Goal: Check status: Check status

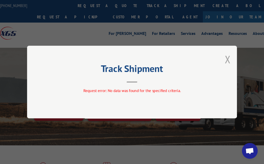
click at [227, 58] on button "Close modal" at bounding box center [227, 59] width 6 height 14
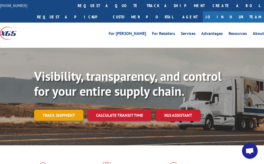
click at [51, 116] on link "Track shipment" at bounding box center [58, 115] width 49 height 11
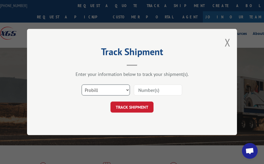
click at [82, 84] on select "Select category... Probill BOL PO" at bounding box center [106, 89] width 48 height 11
select select "bol"
click option "BOL" at bounding box center [0, 0] width 0 height 0
click at [162, 92] on input at bounding box center [158, 89] width 48 height 11
type input "16921"
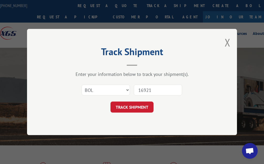
click button "TRACK SHIPMENT" at bounding box center [131, 106] width 43 height 11
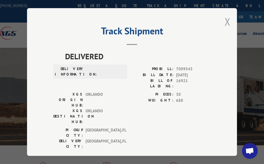
click at [227, 20] on button "Close modal" at bounding box center [227, 22] width 6 height 14
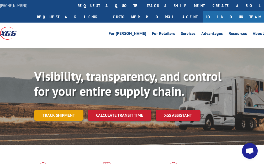
click at [53, 113] on link "Track shipment" at bounding box center [58, 115] width 49 height 11
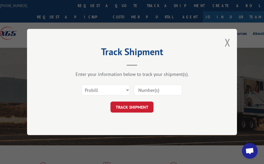
click at [158, 92] on input at bounding box center [158, 89] width 48 height 11
type input "16921"
click button "TRACK SHIPMENT" at bounding box center [131, 106] width 43 height 11
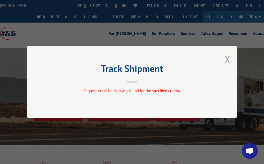
click at [228, 58] on button "Close modal" at bounding box center [227, 59] width 6 height 14
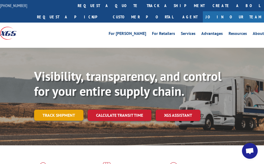
click at [46, 114] on link "Track shipment" at bounding box center [58, 115] width 49 height 11
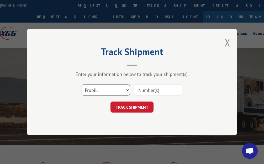
click at [82, 84] on select "Select category... Probill BOL PO" at bounding box center [106, 89] width 48 height 11
select select "po"
click option "PO" at bounding box center [0, 0] width 0 height 0
click at [143, 90] on input at bounding box center [158, 89] width 48 height 11
type input "16921"
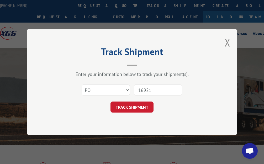
click button "TRACK SHIPMENT" at bounding box center [131, 106] width 43 height 11
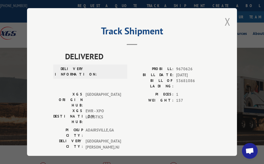
click at [227, 24] on button "Close modal" at bounding box center [227, 22] width 6 height 14
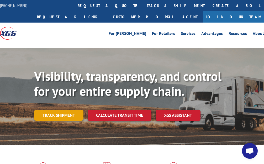
click at [52, 117] on link "Track shipment" at bounding box center [58, 115] width 49 height 11
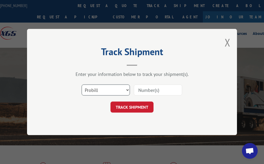
click at [82, 84] on select "Select category... Probill BOL PO" at bounding box center [106, 89] width 48 height 11
click option "Probill" at bounding box center [0, 0] width 0 height 0
drag, startPoint x: 139, startPoint y: 91, endPoint x: 171, endPoint y: 120, distance: 43.3
click at [139, 91] on input at bounding box center [158, 89] width 48 height 11
type input "16921"
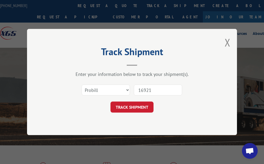
click button "TRACK SHIPMENT" at bounding box center [131, 106] width 43 height 11
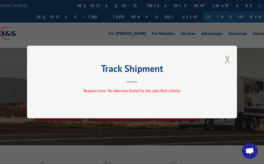
click at [228, 62] on button "Close modal" at bounding box center [227, 59] width 6 height 14
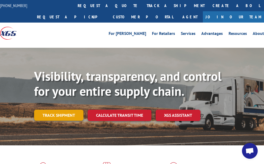
click at [49, 115] on link "Track shipment" at bounding box center [58, 115] width 49 height 11
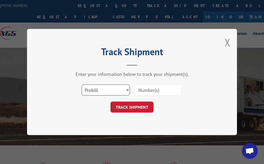
click at [82, 84] on select "Select category... Probill BOL PO" at bounding box center [106, 89] width 48 height 11
select select "bol"
click option "BOL" at bounding box center [0, 0] width 0 height 0
click at [154, 96] on div "Select category... Probill BOL PO" at bounding box center [131, 89] width 157 height 17
click at [141, 91] on input at bounding box center [158, 89] width 48 height 11
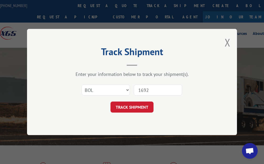
type input "16921"
click button "TRACK SHIPMENT" at bounding box center [131, 106] width 43 height 11
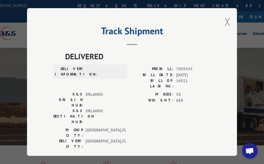
click at [228, 22] on button "Close modal" at bounding box center [227, 22] width 6 height 14
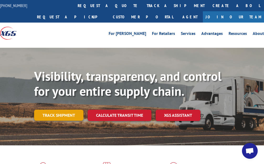
click at [53, 118] on link "Track shipment" at bounding box center [58, 115] width 49 height 11
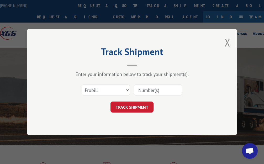
click at [148, 91] on input at bounding box center [158, 89] width 48 height 11
type input "17666730"
click at [131, 107] on button "TRACK SHIPMENT" at bounding box center [131, 106] width 43 height 11
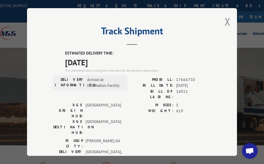
click at [195, 78] on span "17666730" at bounding box center [193, 80] width 35 height 6
drag, startPoint x: 176, startPoint y: 79, endPoint x: 197, endPoint y: 78, distance: 21.0
click at [197, 78] on span "17666730" at bounding box center [193, 80] width 35 height 6
copy span "17666730"
click at [228, 23] on button "Close modal" at bounding box center [227, 22] width 6 height 14
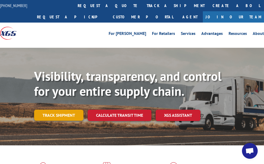
click at [62, 111] on link "Track shipment" at bounding box center [58, 115] width 49 height 11
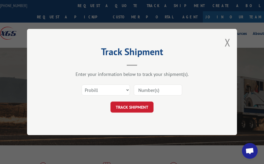
click at [161, 89] on input at bounding box center [158, 89] width 48 height 11
paste input "17666730"
type input "17666730"
click at [132, 107] on button "TRACK SHIPMENT" at bounding box center [131, 106] width 43 height 11
